Goal: Task Accomplishment & Management: Manage account settings

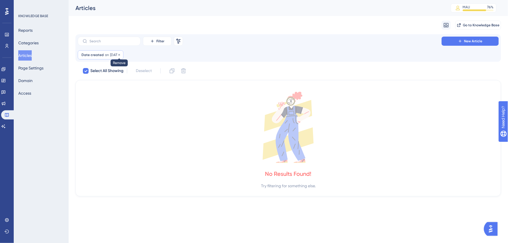
click at [120, 55] on icon at bounding box center [119, 55] width 2 height 2
checkbox input "false"
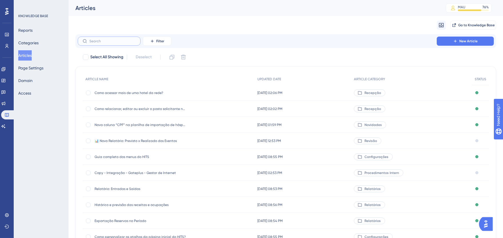
click at [129, 40] on input "text" at bounding box center [112, 41] width 46 height 4
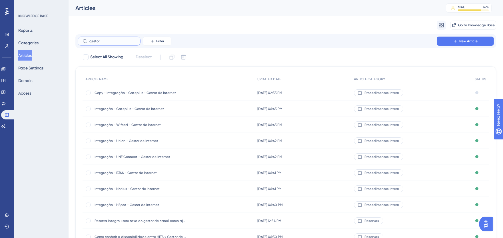
type input "gestor"
click at [145, 93] on span "Copy - Integração - Gateplus - Gestor de Internet" at bounding box center [140, 93] width 91 height 5
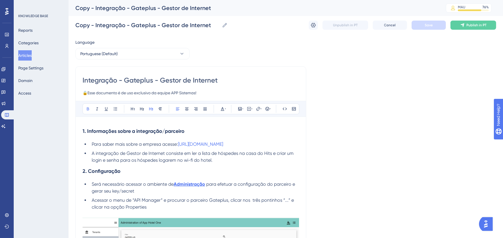
click at [133, 81] on input "Integração - Gateplus - Gestor de Internet" at bounding box center [191, 80] width 217 height 9
paste input "Uall Solutions"
type input "Integração - Uall Solutions- Gestor de Internet"
drag, startPoint x: 245, startPoint y: 144, endPoint x: 180, endPoint y: 146, distance: 64.6
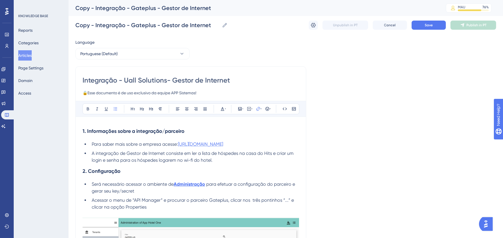
click at [180, 146] on li "Para saber mais sobre a empresa acesse: https://www.gateplus.com.br/" at bounding box center [194, 144] width 210 height 7
click at [248, 145] on input "https://www.gateplus.com.br/https://uallsolutions.com.br/" at bounding box center [258, 146] width 53 height 6
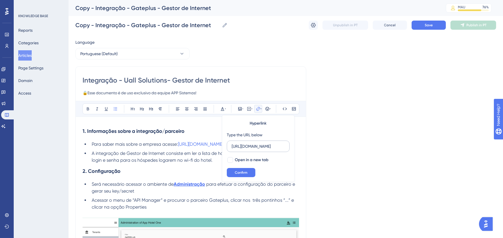
scroll to position [0, 0]
type input "https://uallsolutions.com.br/"
click at [241, 173] on span "Confirm" at bounding box center [241, 172] width 13 height 5
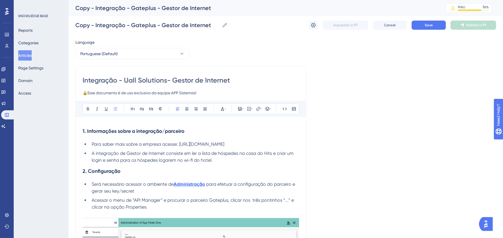
drag, startPoint x: 244, startPoint y: 141, endPoint x: 189, endPoint y: 139, distance: 55.2
click at [180, 142] on li "Para saber mais sobre a empresa acesse: https://uallsolutions.com.br/" at bounding box center [194, 144] width 210 height 7
click at [258, 109] on icon at bounding box center [258, 109] width 5 height 5
click at [258, 149] on input "https://" at bounding box center [258, 146] width 53 height 6
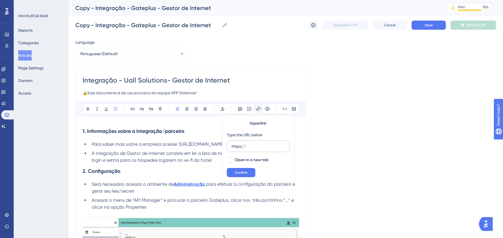
click at [258, 149] on input "https://" at bounding box center [258, 146] width 53 height 6
type input "https://uallsolutions.com.br/"
click at [255, 161] on span "Open in a new tab" at bounding box center [252, 160] width 34 height 7
checkbox input "true"
click at [245, 174] on span "Confirm" at bounding box center [241, 172] width 13 height 5
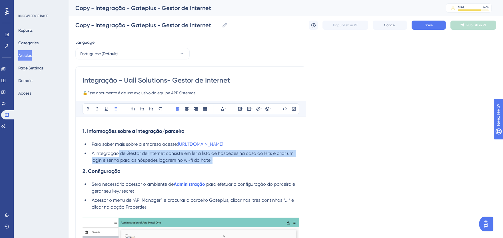
drag, startPoint x: 119, startPoint y: 150, endPoint x: 213, endPoint y: 157, distance: 94.0
click at [213, 157] on li "A integração de Gestor de Internet consiste em ler a lista de hóspedes na casa …" at bounding box center [194, 157] width 210 height 14
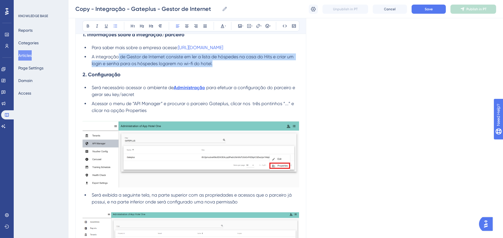
scroll to position [95, 0]
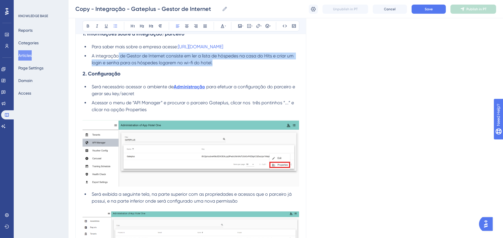
click at [135, 157] on img at bounding box center [191, 153] width 217 height 67
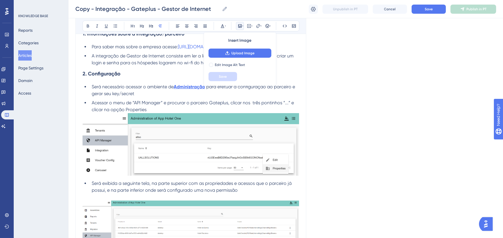
click at [214, 102] on span "Acessar o menu de “API Manager” e procurar o parceiro Gateplus, clicar nos três…" at bounding box center [194, 106] width 204 height 12
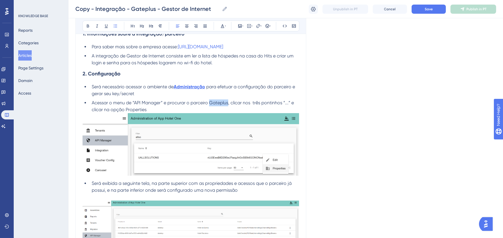
click at [214, 102] on span "Acessar o menu de “API Manager” e procurar o parceiro Gateplus, clicar nos três…" at bounding box center [194, 106] width 204 height 12
click at [216, 102] on span "Acessar o menu de “API Manager” e procurar o parceiro UALLSOLUTIONS, clicar nos…" at bounding box center [196, 106] width 208 height 12
click at [89, 27] on icon at bounding box center [88, 26] width 5 height 5
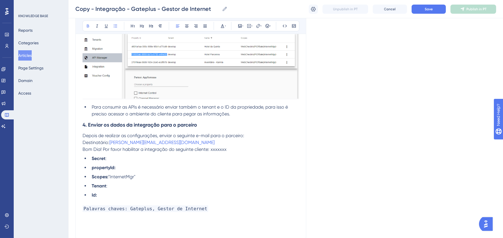
scroll to position [572, 0]
drag, startPoint x: 169, startPoint y: 137, endPoint x: 111, endPoint y: 136, distance: 58.6
click at [111, 139] on p "Destinatário: alessandro@acessoti.com" at bounding box center [191, 142] width 217 height 7
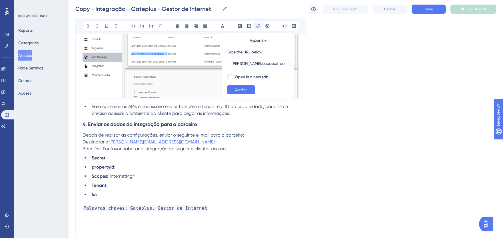
scroll to position [0, 64]
click at [241, 63] on input "alessandro@acessoti.comtamyris.portugal@uallsolutions.com.br" at bounding box center [258, 63] width 53 height 6
click at [241, 62] on input "alessandro@acessoti.comtamyris.portugal@uallsolutions.com.br" at bounding box center [258, 63] width 53 height 6
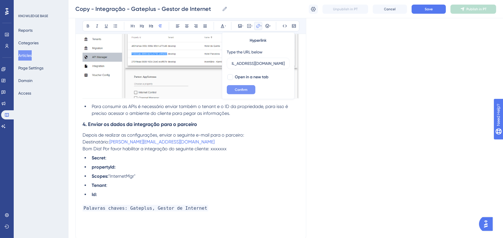
type input "tamyris.portugal@uallsolutions.com.br"
click at [245, 90] on span "Confirm" at bounding box center [241, 89] width 13 height 5
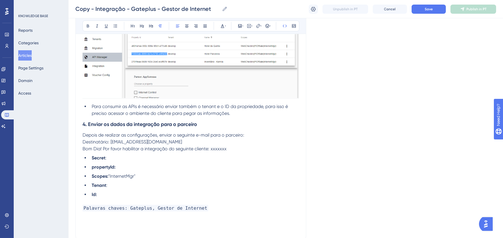
click at [131, 205] on span "Palavras chaves: Gateplus, Gestor de Internet" at bounding box center [146, 208] width 126 height 7
click at [430, 13] on div "Copy - Integração - Gateplus - Gestor de Internet Copy - Integração - Gateplus …" at bounding box center [286, 9] width 435 height 18
click at [428, 11] on span "Save" at bounding box center [429, 9] width 8 height 5
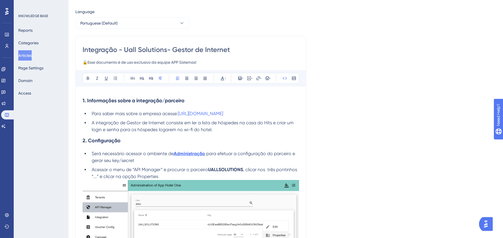
scroll to position [0, 0]
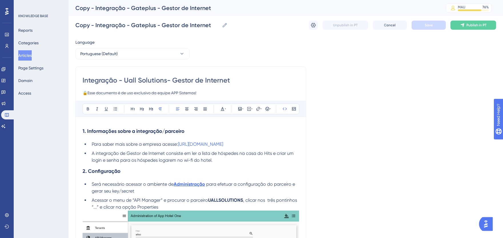
drag, startPoint x: 123, startPoint y: 80, endPoint x: 142, endPoint y: 81, distance: 18.9
click at [142, 81] on input "Integração - Uall Solutions- Gestor de Internet" at bounding box center [191, 80] width 217 height 9
drag, startPoint x: 126, startPoint y: 79, endPoint x: 166, endPoint y: 78, distance: 40.0
click at [166, 78] on input "Integração - Uall Solutions- Gestor de Internet" at bounding box center [191, 80] width 217 height 9
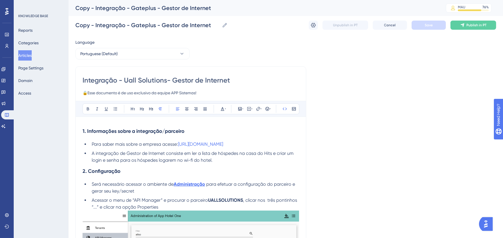
click at [168, 82] on input "Integração - Uall Solutions- Gestor de Internet" at bounding box center [191, 80] width 217 height 9
type input "Integração - Uall Solutions - Gestor de Internet"
click at [137, 24] on input "Copy - Integração - Gateplus - Gestor de Internet" at bounding box center [147, 25] width 144 height 8
paste input "Uall Solutions"
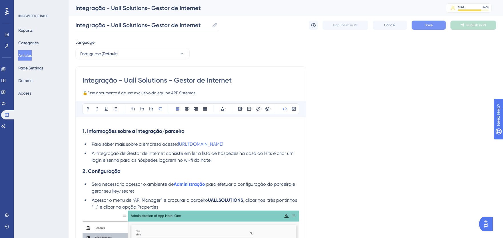
type input "Integração - Uall Solutions- Gestor de Internet"
click at [442, 25] on button "Save" at bounding box center [429, 25] width 34 height 9
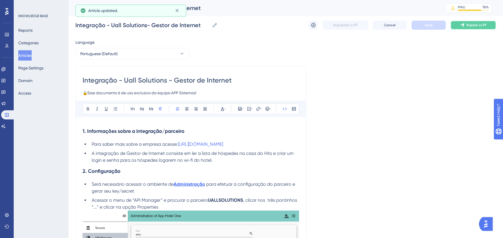
click at [459, 25] on button "Publish in PT" at bounding box center [474, 25] width 46 height 9
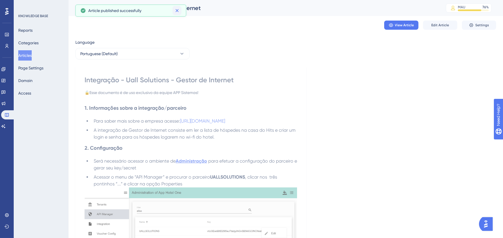
click at [178, 11] on icon at bounding box center [177, 10] width 3 height 3
click at [476, 23] on span "Settings" at bounding box center [483, 25] width 14 height 5
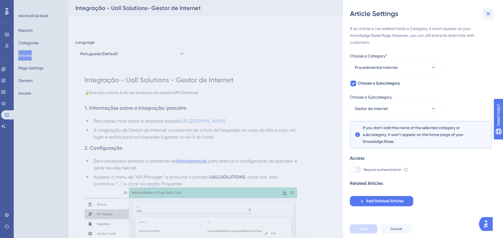
click at [488, 15] on icon at bounding box center [488, 13] width 7 height 7
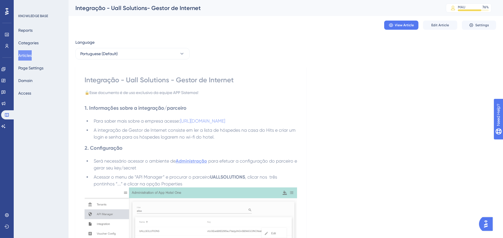
click at [32, 55] on button "Articles" at bounding box center [24, 55] width 13 height 10
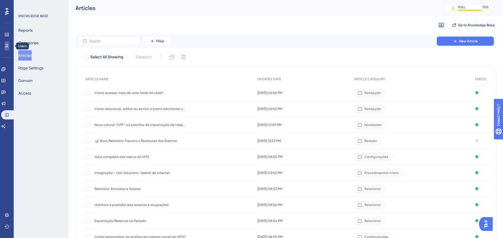
click at [7, 43] on link at bounding box center [7, 45] width 5 height 9
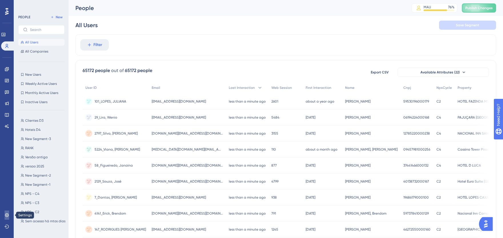
click at [6, 215] on icon at bounding box center [7, 215] width 5 height 5
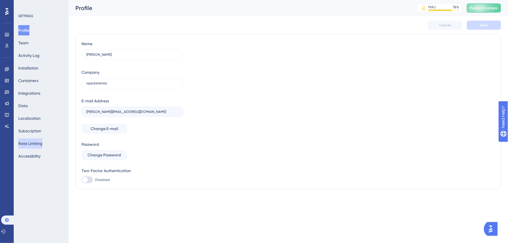
click at [33, 141] on button "Rate Limiting" at bounding box center [30, 143] width 24 height 10
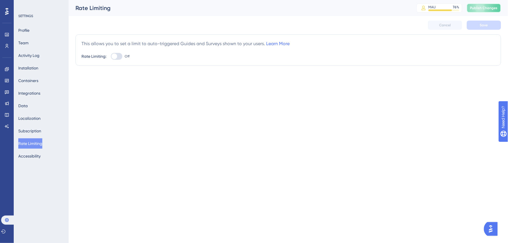
click at [477, 11] on button "Publish Changes" at bounding box center [484, 7] width 34 height 9
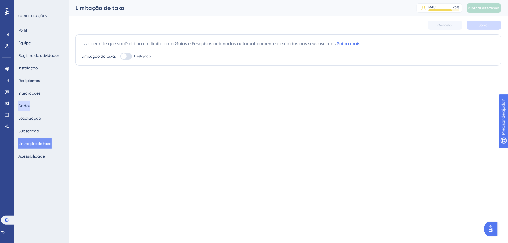
click at [29, 109] on font "Dados" at bounding box center [24, 105] width 12 height 7
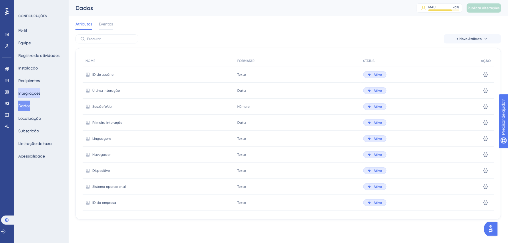
click at [29, 94] on font "Integrações" at bounding box center [29, 93] width 22 height 5
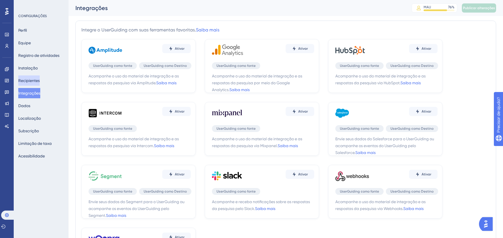
click at [29, 82] on font "Recipientes" at bounding box center [28, 80] width 21 height 5
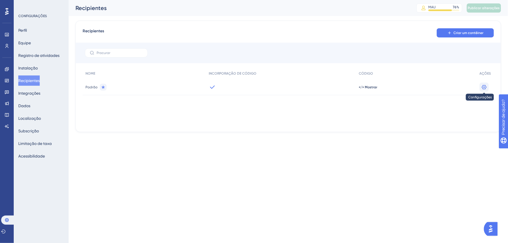
click at [484, 85] on icon at bounding box center [484, 87] width 5 height 5
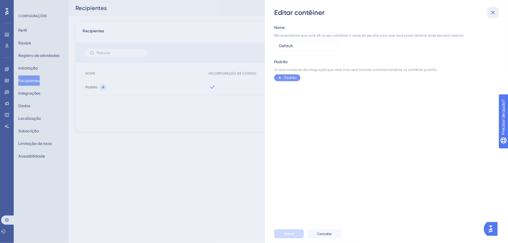
click at [494, 13] on icon at bounding box center [493, 12] width 7 height 7
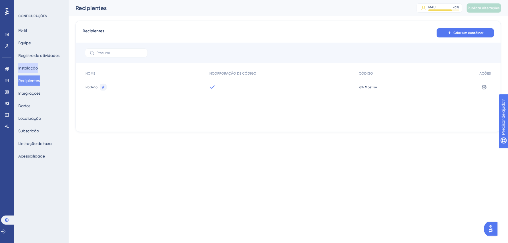
click at [31, 70] on font "Instalação" at bounding box center [27, 68] width 19 height 5
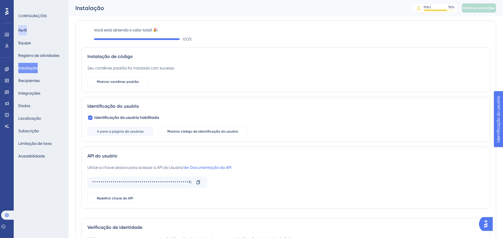
click at [27, 32] on font "Perfil" at bounding box center [22, 30] width 9 height 5
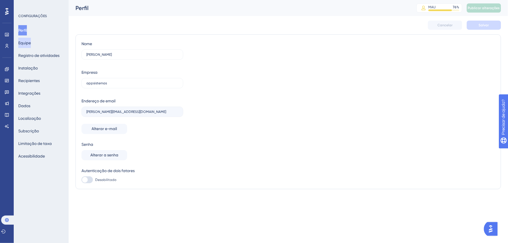
click at [29, 41] on font "Equipe" at bounding box center [24, 43] width 13 height 5
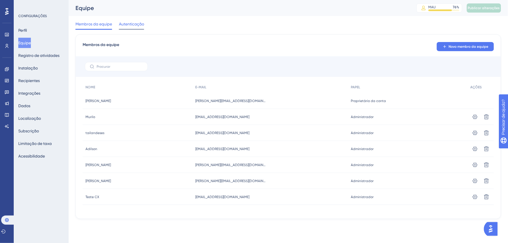
click at [138, 24] on font "Autenticação" at bounding box center [131, 24] width 25 height 5
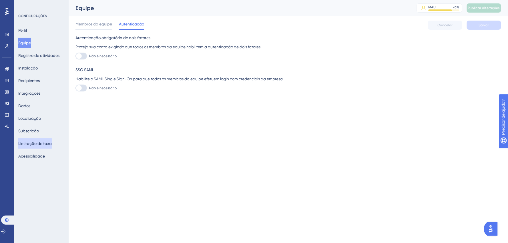
click at [34, 143] on font "Limitação de taxa" at bounding box center [34, 143] width 33 height 5
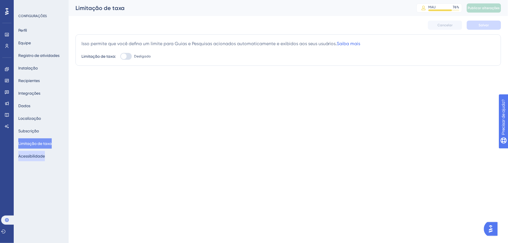
click at [23, 156] on font "Acessibilidade" at bounding box center [31, 156] width 27 height 5
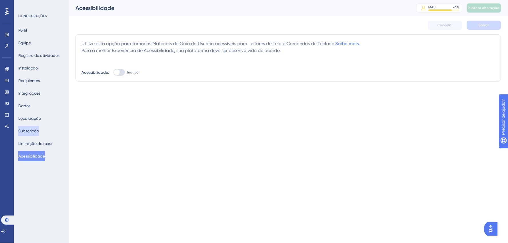
click at [28, 129] on font "Subscrição" at bounding box center [28, 131] width 21 height 5
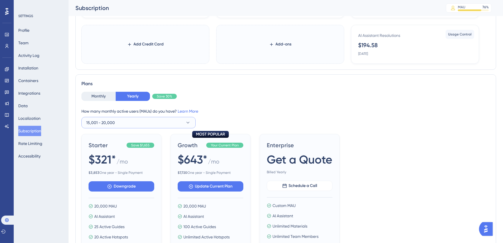
click at [183, 120] on button "15,001 - 20,000" at bounding box center [138, 122] width 114 height 11
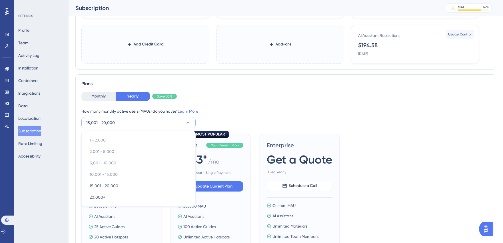
scroll to position [110, 0]
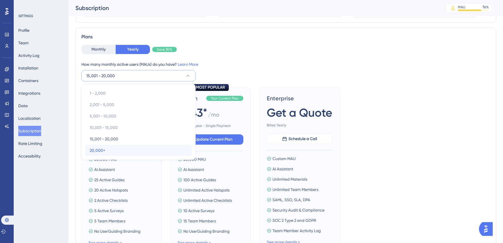
click at [150, 151] on div "20,000+ 20,000+" at bounding box center [139, 150] width 98 height 11
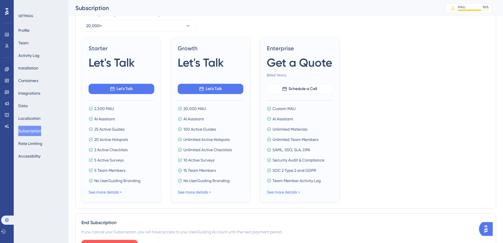
scroll to position [142, 0]
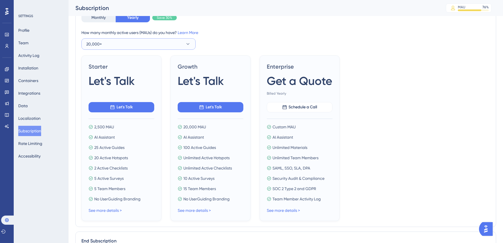
click at [97, 45] on span "20,000+" at bounding box center [94, 44] width 16 height 7
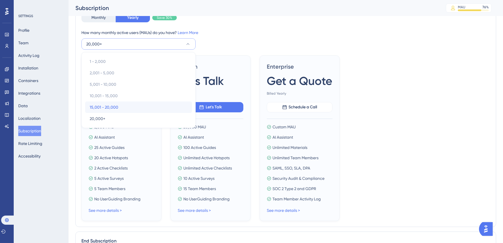
click at [116, 110] on span "15,001 - 20,000" at bounding box center [104, 107] width 29 height 7
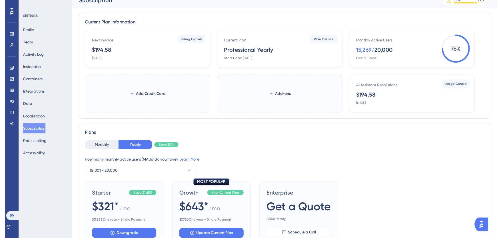
scroll to position [0, 0]
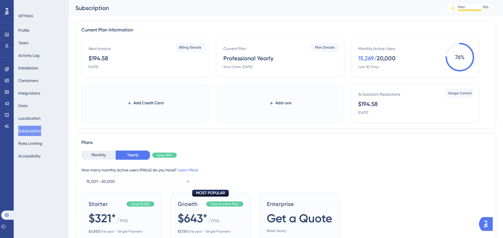
drag, startPoint x: 249, startPoint y: 58, endPoint x: 254, endPoint y: 58, distance: 4.9
click at [254, 58] on div "Professional Yearly" at bounding box center [249, 58] width 50 height 8
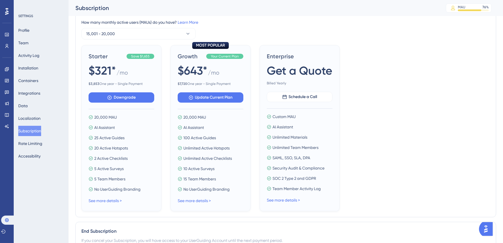
scroll to position [159, 0]
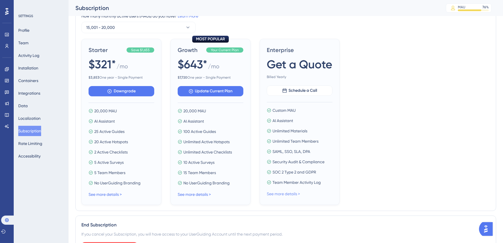
click at [293, 194] on link "See more details >" at bounding box center [283, 194] width 33 height 5
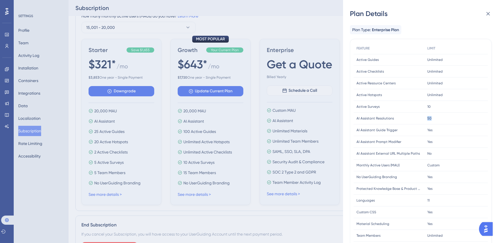
drag, startPoint x: 426, startPoint y: 119, endPoint x: 434, endPoint y: 119, distance: 7.4
click at [434, 119] on div "50 50" at bounding box center [456, 119] width 63 height 12
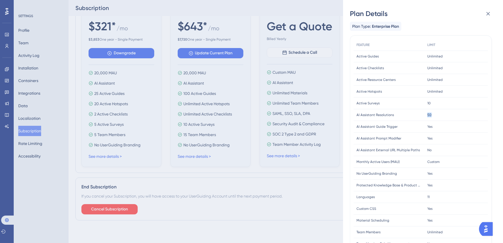
scroll to position [0, 0]
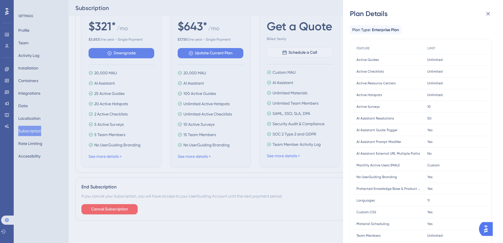
click at [186, 155] on div "Plan Details Plan Type: Enterprise Plan FEATURE LIMIT Active Guides Active Guid…" at bounding box center [251, 121] width 503 height 243
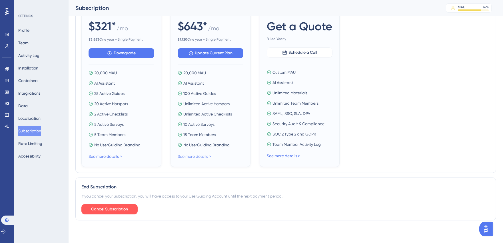
click at [188, 155] on link "See more details >" at bounding box center [194, 156] width 33 height 5
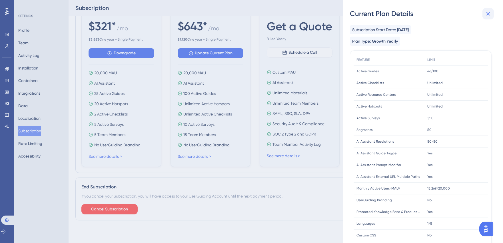
click at [490, 15] on icon at bounding box center [489, 14] width 4 height 4
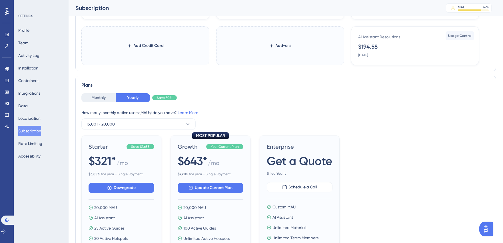
scroll to position [38, 0]
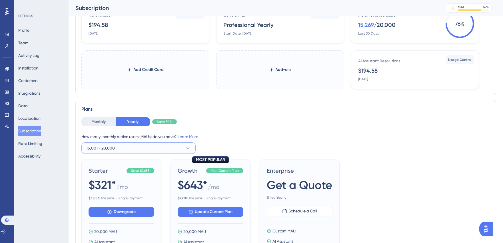
click at [132, 145] on button "15,001 - 20,000" at bounding box center [138, 147] width 114 height 11
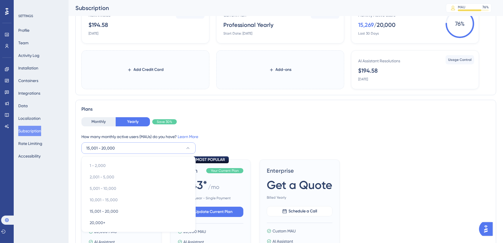
scroll to position [111, 0]
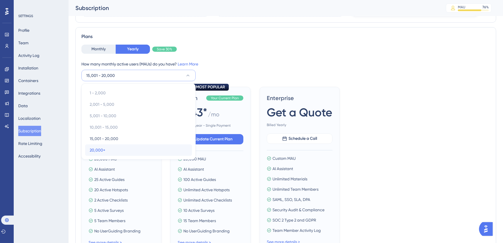
click at [116, 148] on div "20,000+ 20,000+" at bounding box center [139, 149] width 98 height 11
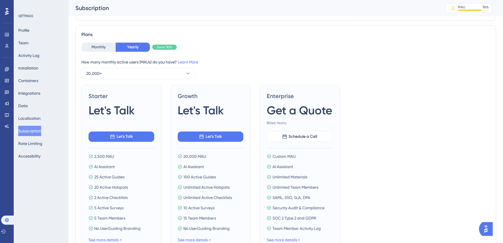
scroll to position [101, 0]
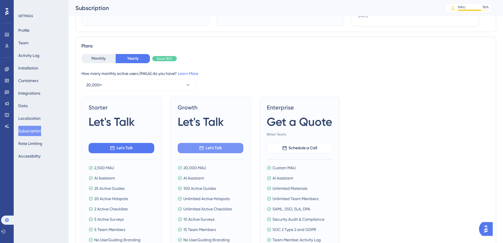
click at [212, 147] on span "Let's Talk" at bounding box center [214, 148] width 16 height 7
click at [5, 36] on icon at bounding box center [7, 34] width 4 height 3
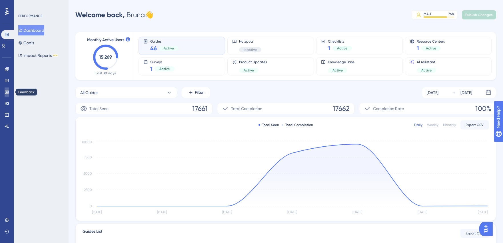
click at [6, 93] on icon at bounding box center [7, 92] width 5 height 5
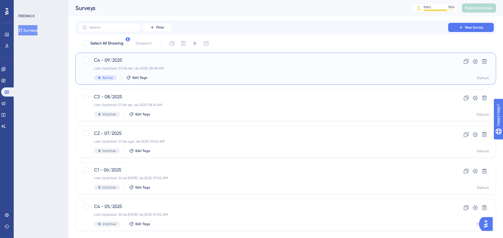
click at [127, 69] on div "Last Updated: 03 de set. de 2025 08:08 AM" at bounding box center [263, 68] width 338 height 5
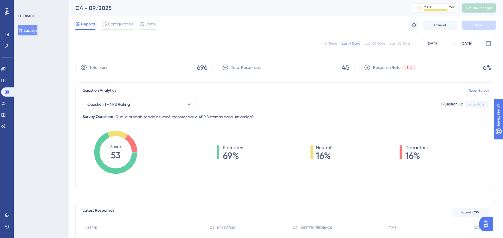
click at [332, 41] on div "All Times" at bounding box center [331, 43] width 14 height 5
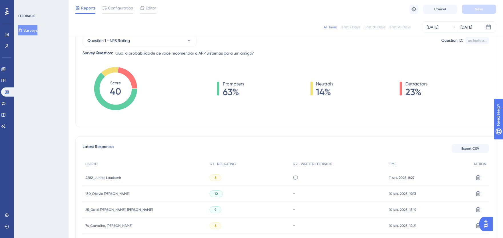
scroll to position [159, 0]
